Goal: Transaction & Acquisition: Purchase product/service

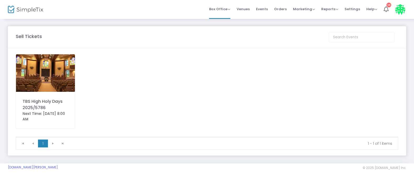
click at [33, 71] on img at bounding box center [45, 72] width 59 height 37
click at [46, 75] on img at bounding box center [45, 72] width 59 height 37
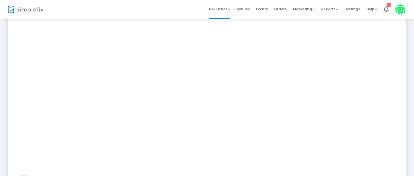
scroll to position [131, 0]
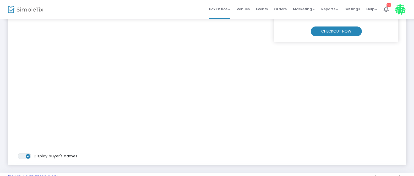
click at [343, 33] on m-button "CHECKOUT NOW" at bounding box center [336, 31] width 51 height 10
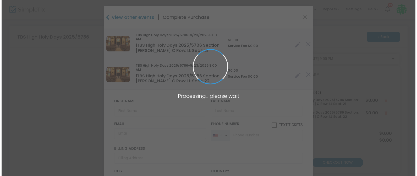
scroll to position [0, 0]
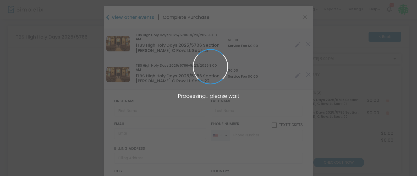
type input "[US_STATE]"
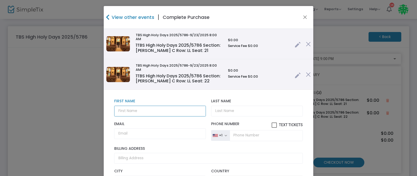
click at [131, 110] on input "text" at bounding box center [160, 111] width 92 height 11
type input "[PERSON_NAME] & [PERSON_NAME]"
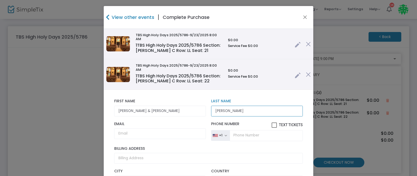
type input "[PERSON_NAME]"
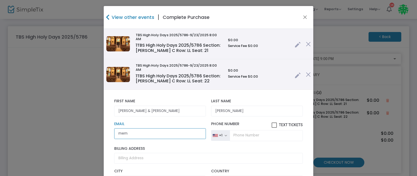
type input "[EMAIL_ADDRESS][DOMAIN_NAME]"
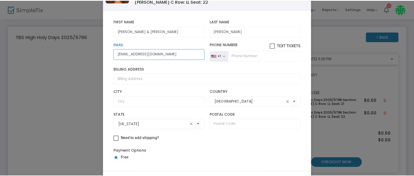
scroll to position [67, 0]
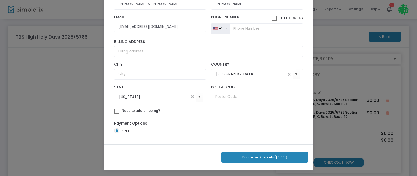
click at [274, 158] on button "Purchase 2 Tickets ($0.00 )" at bounding box center [264, 157] width 87 height 11
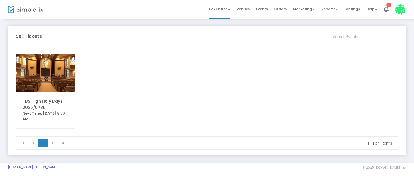
scroll to position [0, 0]
click at [44, 79] on img at bounding box center [45, 72] width 59 height 37
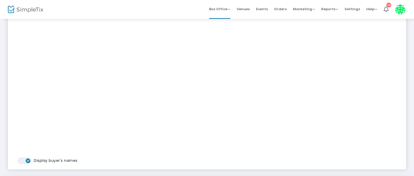
scroll to position [131, 0]
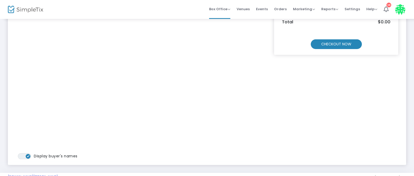
click at [337, 44] on m-button "CHECKOUT NOW" at bounding box center [336, 44] width 51 height 10
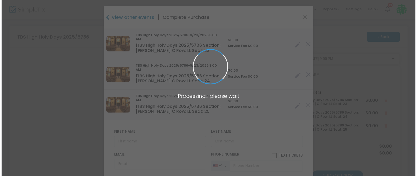
scroll to position [0, 0]
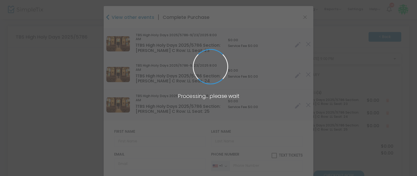
type input "[US_STATE]"
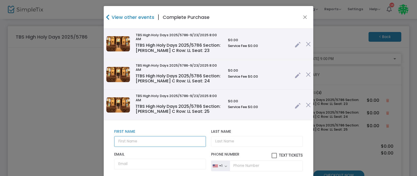
click at [121, 144] on input "text" at bounding box center [160, 141] width 92 height 11
type input "Stu & Shira"
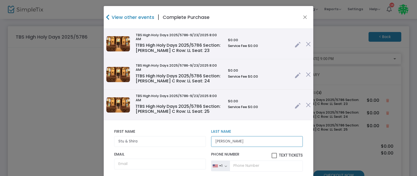
type input "[PERSON_NAME]"
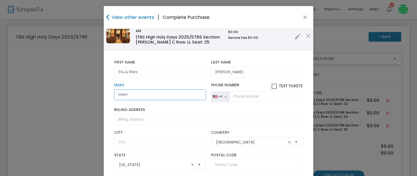
scroll to position [70, 0]
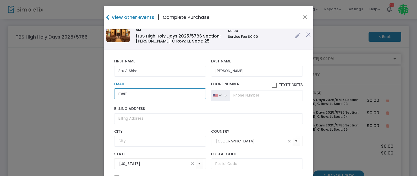
type input "[EMAIL_ADDRESS][DOMAIN_NAME]"
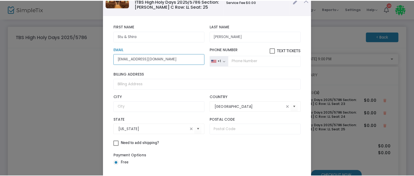
scroll to position [67, 0]
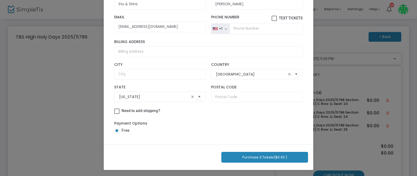
click at [259, 157] on button "Purchase 3 Tickets ($0.00 )" at bounding box center [264, 157] width 87 height 11
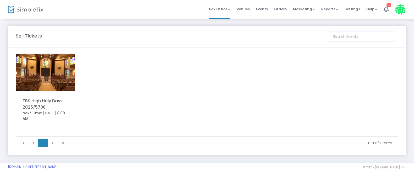
scroll to position [0, 0]
click at [36, 69] on img at bounding box center [45, 72] width 59 height 37
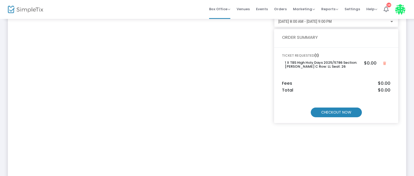
scroll to position [79, 0]
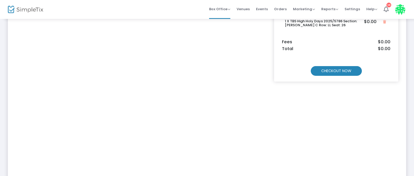
click at [333, 70] on m-button "CHECKOUT NOW" at bounding box center [336, 71] width 51 height 10
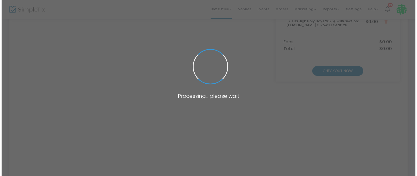
scroll to position [0, 0]
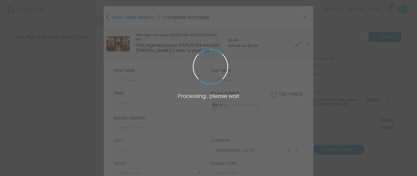
type input "[US_STATE]"
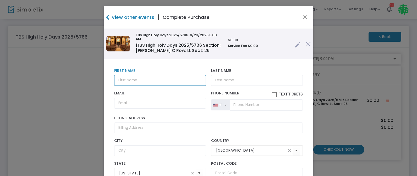
click at [121, 82] on input "text" at bounding box center [160, 80] width 92 height 11
type input "[PERSON_NAME]"
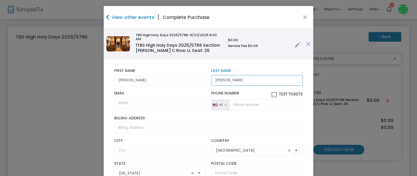
type input "[PERSON_NAME]"
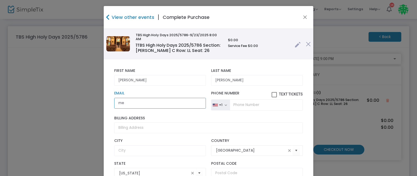
type input "[EMAIL_ADDRESS][DOMAIN_NAME]"
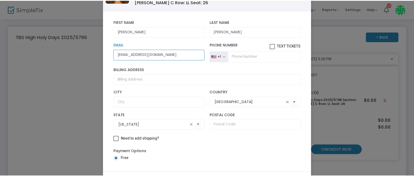
scroll to position [67, 0]
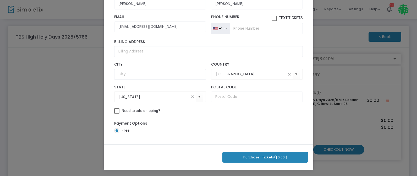
click at [257, 155] on button "Purchase 1 Tickets ($0.00 )" at bounding box center [266, 157] width 86 height 11
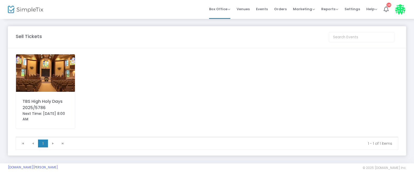
click at [45, 77] on img at bounding box center [45, 72] width 59 height 37
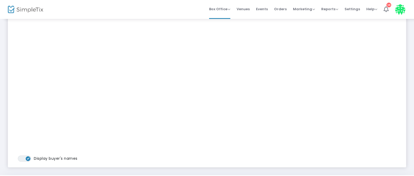
scroll to position [131, 0]
